Goal: Find specific page/section: Find specific page/section

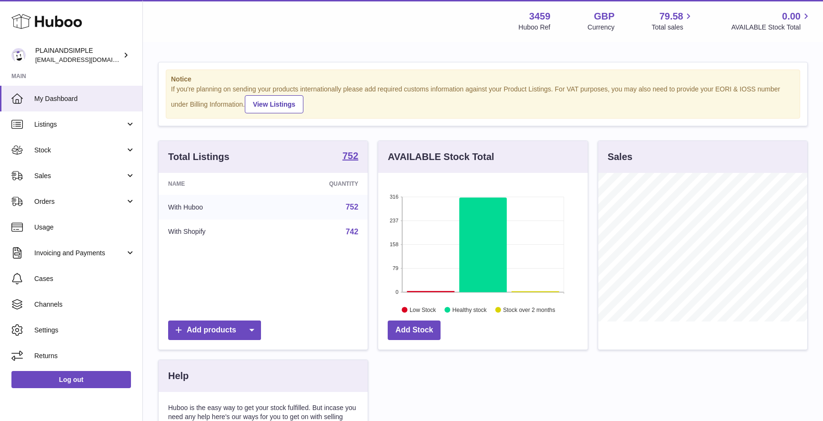
scroll to position [149, 209]
click at [70, 174] on span "Sales" at bounding box center [79, 175] width 91 height 9
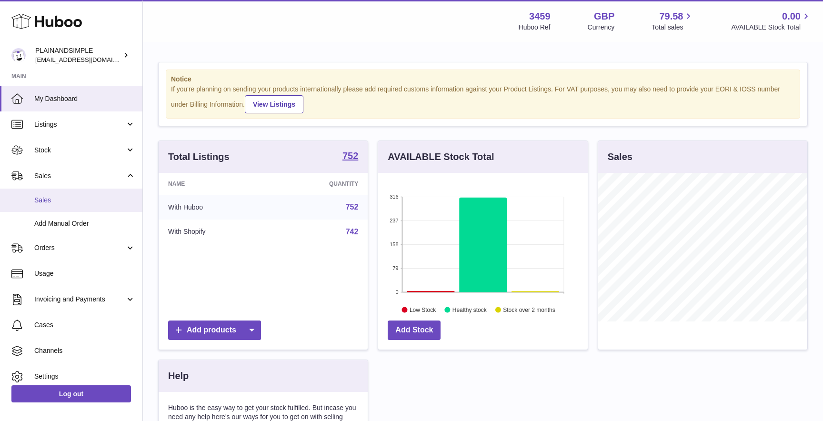
click at [77, 205] on link "Sales" at bounding box center [71, 200] width 142 height 23
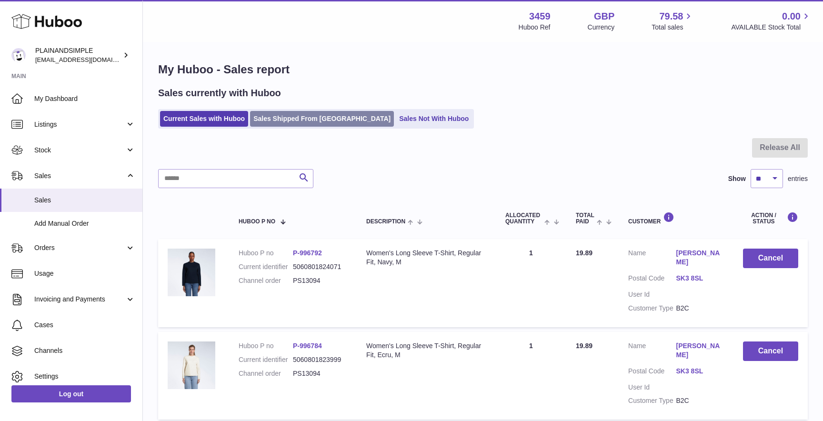
click at [274, 122] on link "Sales Shipped From [GEOGRAPHIC_DATA]" at bounding box center [322, 119] width 144 height 16
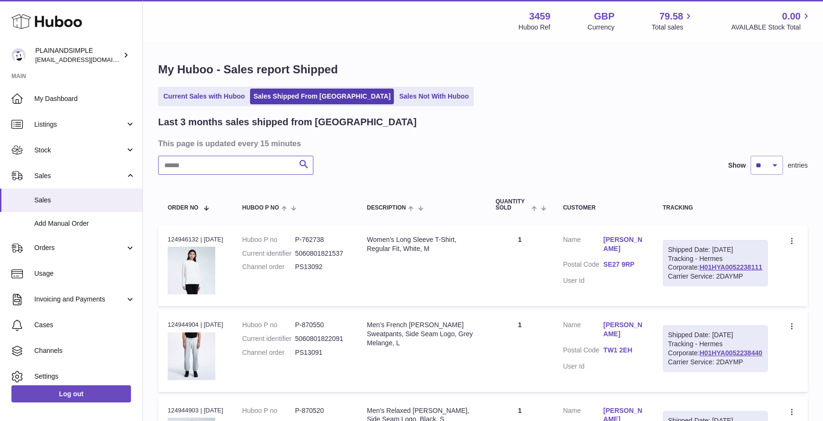
click at [209, 169] on input "text" at bounding box center [235, 165] width 155 height 19
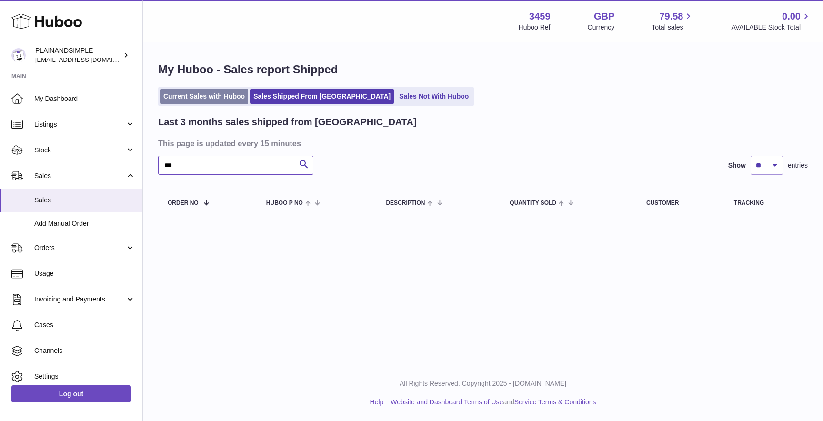
type input "***"
click at [209, 95] on link "Current Sales with Huboo" at bounding box center [204, 97] width 88 height 16
